Goal: Find specific page/section: Find specific page/section

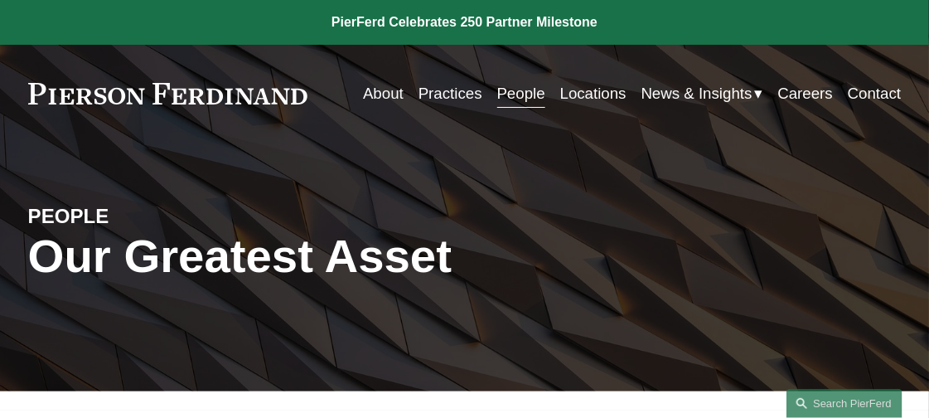
click at [508, 96] on link "People" at bounding box center [521, 93] width 48 height 31
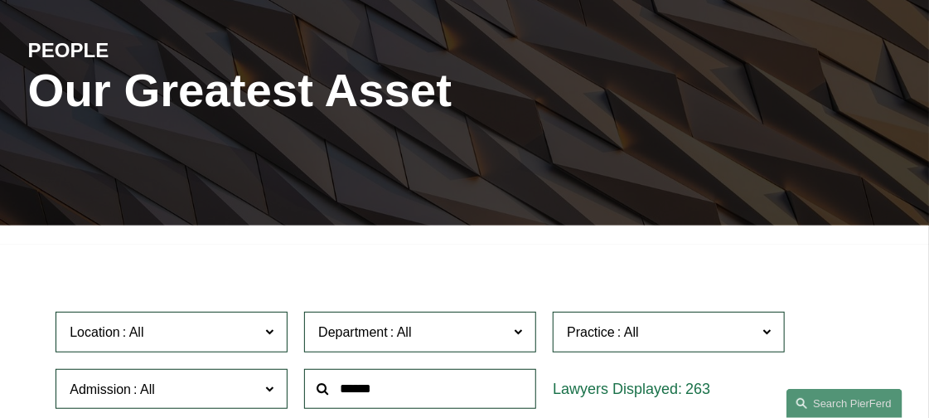
click at [270, 333] on span at bounding box center [269, 332] width 8 height 22
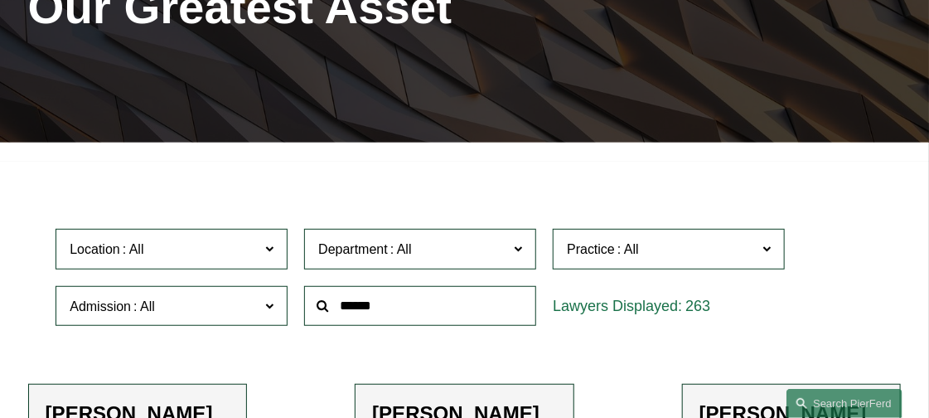
scroll to position [331, 0]
click at [0, 0] on link "[GEOGRAPHIC_DATA]" at bounding box center [0, 0] width 0 height 0
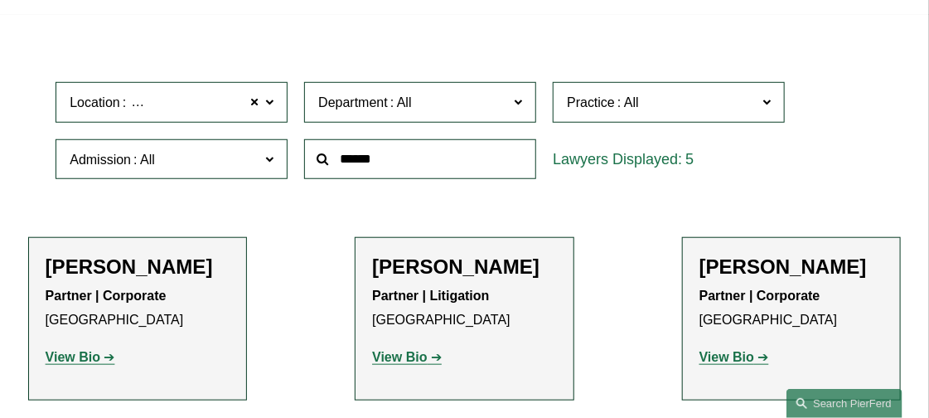
scroll to position [414, 0]
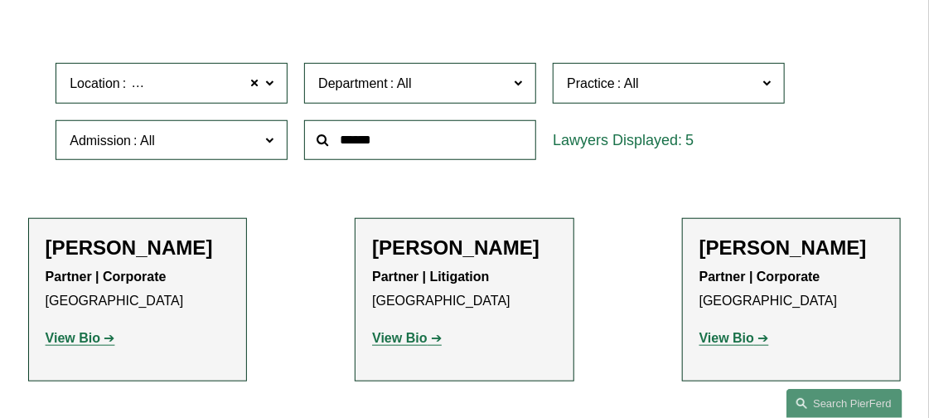
click at [132, 255] on h2 "[PERSON_NAME]" at bounding box center [138, 247] width 185 height 24
click at [89, 341] on strong "View Bio" at bounding box center [73, 338] width 55 height 14
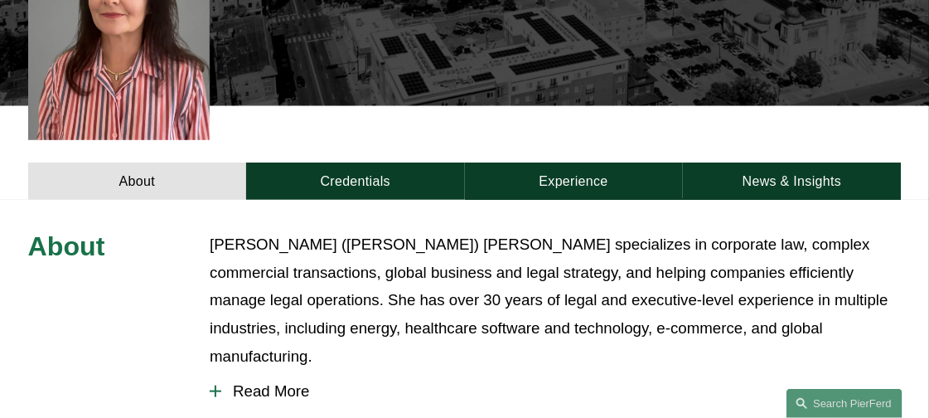
scroll to position [497, 0]
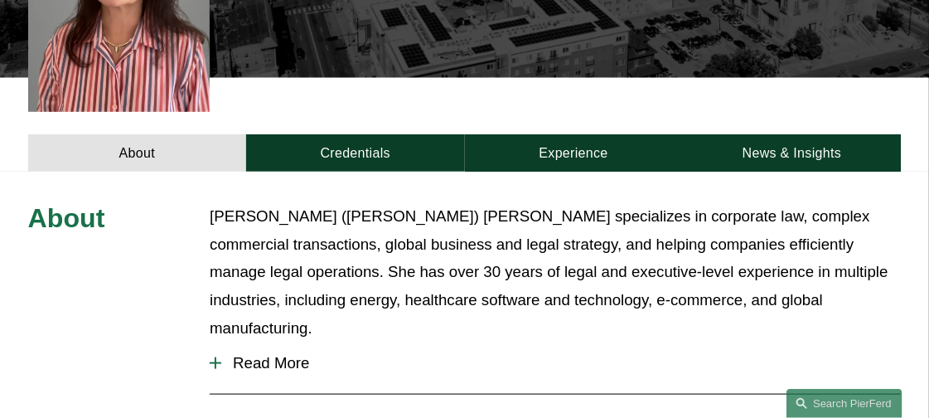
click at [217, 357] on div at bounding box center [216, 363] width 12 height 12
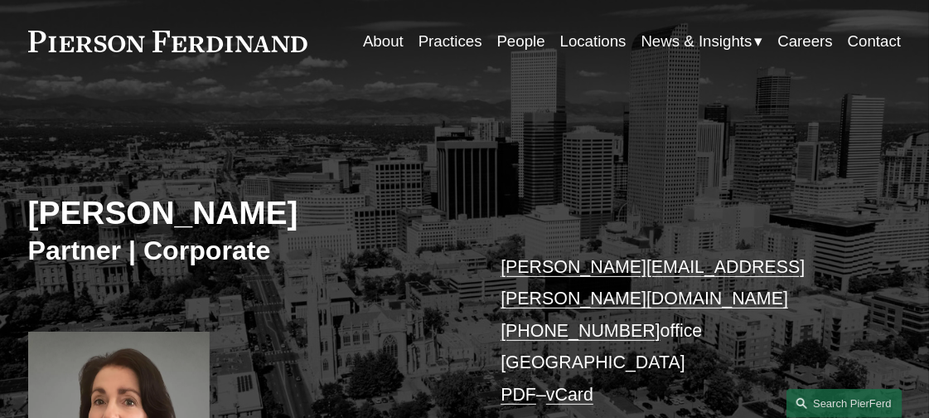
scroll to position [0, 0]
